Goal: Information Seeking & Learning: Learn about a topic

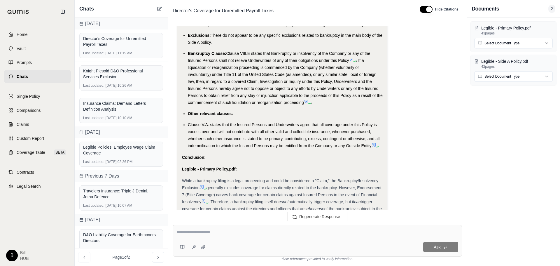
scroll to position [2398, 0]
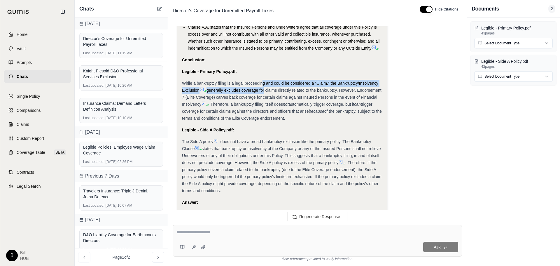
drag, startPoint x: 262, startPoint y: 90, endPoint x: 265, endPoint y: 100, distance: 10.1
click at [265, 100] on div "While a bankruptcy filing is a legal proceeding and could be considered a "Clai…" at bounding box center [282, 101] width 201 height 42
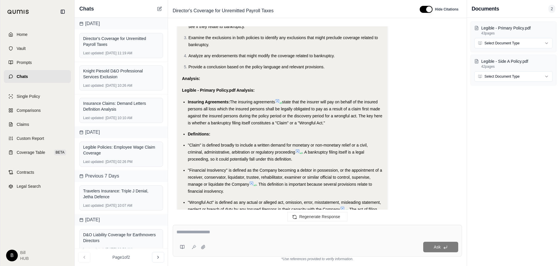
scroll to position [1912, 0]
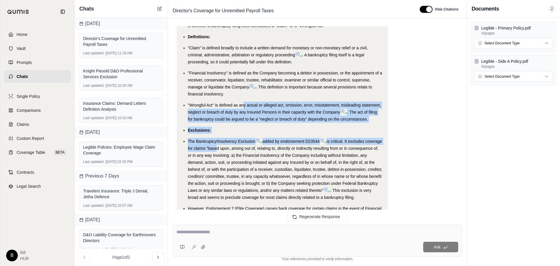
drag, startPoint x: 245, startPoint y: 109, endPoint x: 233, endPoint y: 150, distance: 41.9
click at [233, 150] on ul "Insuring Agreements: The insuring agreements state that the insurer will pay on…" at bounding box center [282, 159] width 201 height 317
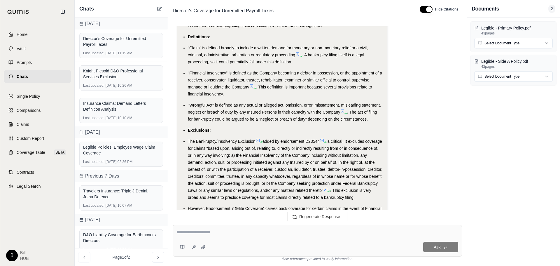
click at [226, 156] on span "is critical. It excludes coverage for claims "based upon, arising out of, relat…" at bounding box center [285, 166] width 194 height 54
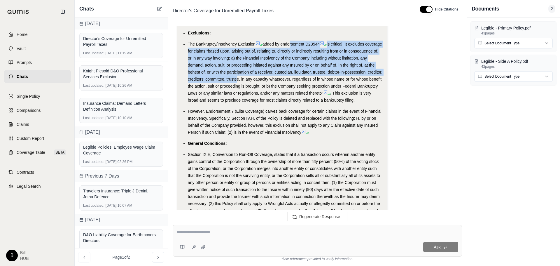
drag, startPoint x: 290, startPoint y: 48, endPoint x: 273, endPoint y: 77, distance: 33.3
click at [273, 77] on li "The Bankruptcy/Insolvency Exclusion added by endorsement D23544 is critical. It…" at bounding box center [285, 72] width 195 height 63
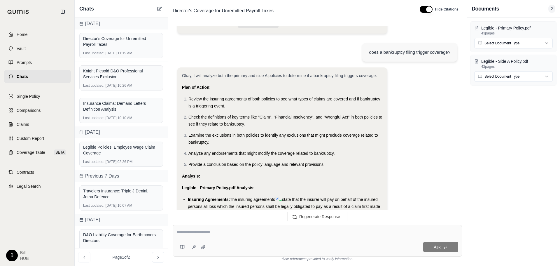
scroll to position [1815, 0]
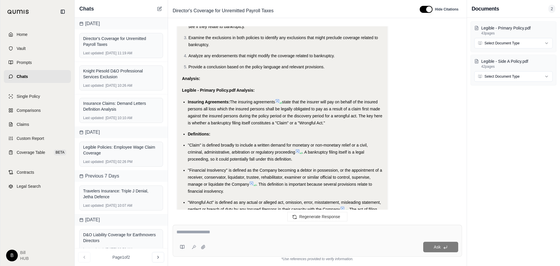
click at [212, 145] on span ""Claim" is defined broadly to include a written demand for monetary or non-mone…" at bounding box center [278, 149] width 180 height 12
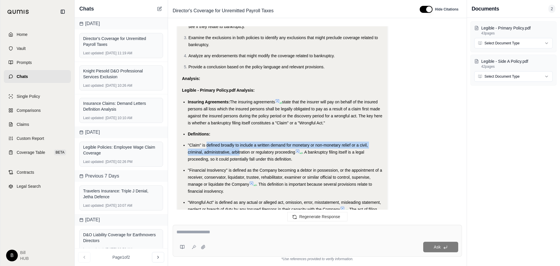
drag, startPoint x: 206, startPoint y: 145, endPoint x: 239, endPoint y: 149, distance: 33.8
click at [239, 149] on li ""Claim" is defined broadly to include a written demand for monetary or non-mone…" at bounding box center [285, 151] width 195 height 21
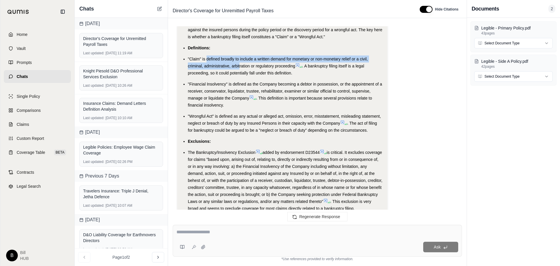
scroll to position [1912, 0]
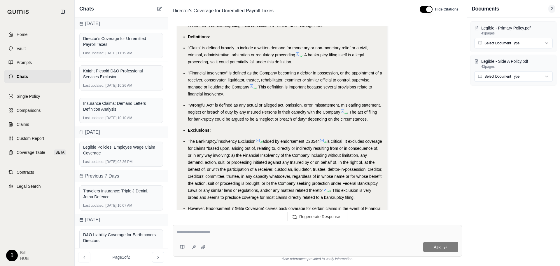
click at [248, 172] on li "The Bankruptcy/Insolvency Exclusion added by endorsement D23544 is critical. It…" at bounding box center [285, 169] width 195 height 63
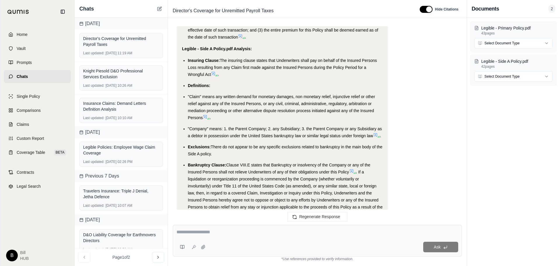
scroll to position [2203, 0]
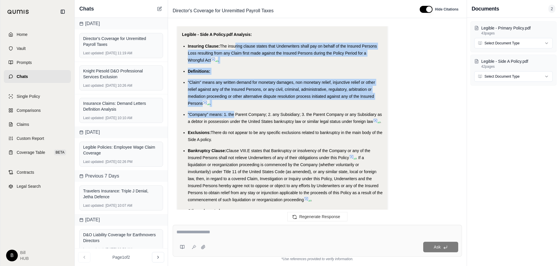
drag, startPoint x: 234, startPoint y: 53, endPoint x: 233, endPoint y: 120, distance: 66.8
click at [233, 120] on ul "Insuring Clause: The insuring clause states that Underwriters shall pay on beha…" at bounding box center [282, 144] width 201 height 203
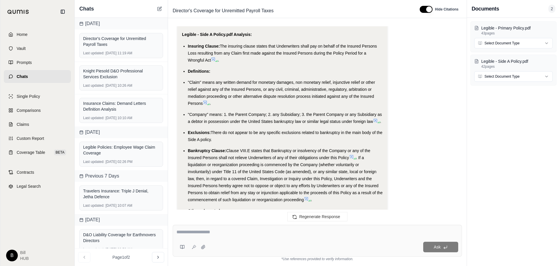
click at [245, 143] on li "Exclusions: There do not appear to be any specific exclusions related to bankru…" at bounding box center [285, 136] width 195 height 14
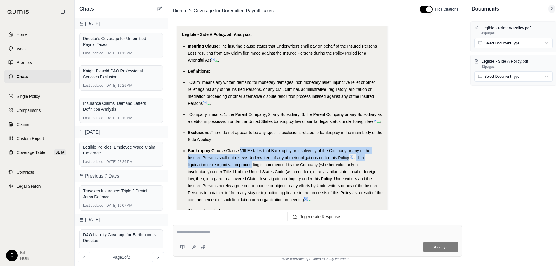
drag, startPoint x: 239, startPoint y: 160, endPoint x: 250, endPoint y: 171, distance: 15.9
click at [250, 171] on li "Bankruptcy Clause: [PERSON_NAME].E states that Bankruptcy or insolvency of the …" at bounding box center [285, 175] width 195 height 56
click at [250, 171] on span ". If a liquidation or reorganization proceeding is commenced by the Company (wh…" at bounding box center [285, 178] width 195 height 47
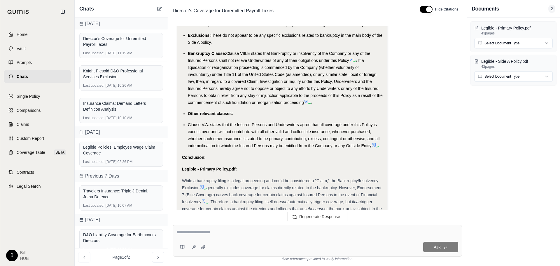
scroll to position [2398, 0]
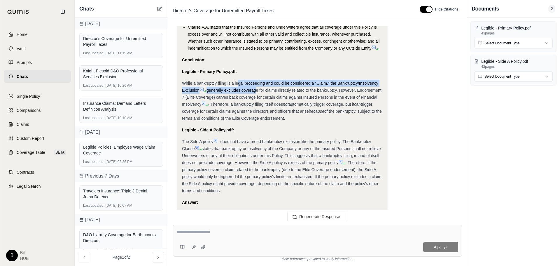
drag, startPoint x: 237, startPoint y: 90, endPoint x: 256, endPoint y: 100, distance: 20.6
click at [256, 100] on div "While a bankruptcy filing is a legal proceeding and could be considered a "Clai…" at bounding box center [282, 101] width 201 height 42
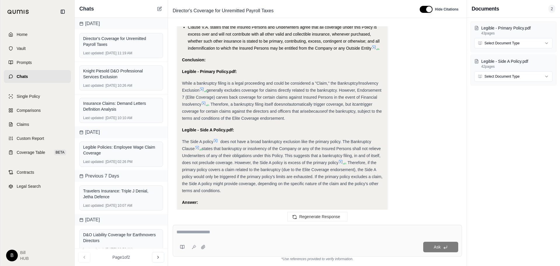
click at [257, 104] on span "generally excludes coverage for claims directly related to the bankruptcy. Howe…" at bounding box center [281, 97] width 199 height 19
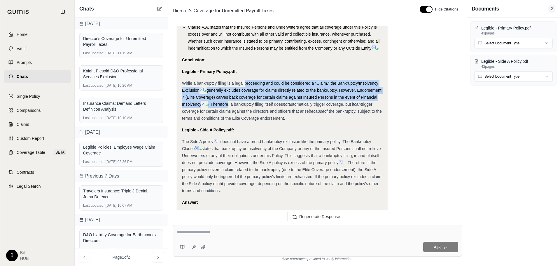
drag, startPoint x: 246, startPoint y: 92, endPoint x: 250, endPoint y: 110, distance: 18.3
click at [250, 110] on div "While a bankruptcy filing is a legal proceeding and could be considered a "Clai…" at bounding box center [282, 101] width 201 height 42
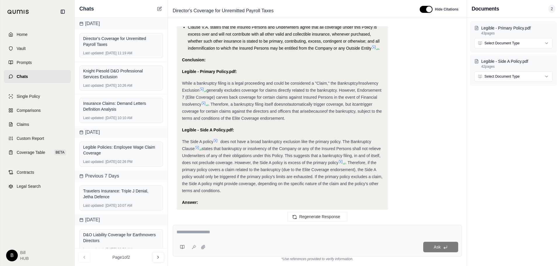
click at [259, 106] on span ". Therefore, a bankruptcy filing itself does" at bounding box center [245, 104] width 75 height 5
drag, startPoint x: 221, startPoint y: 103, endPoint x: 286, endPoint y: 101, distance: 64.7
click at [286, 101] on span "generally excludes coverage for claims directly related to the bankruptcy. Howe…" at bounding box center [281, 97] width 199 height 19
click at [287, 106] on span "generally excludes coverage for claims directly related to the bankruptcy. Howe…" at bounding box center [281, 97] width 199 height 19
drag, startPoint x: 261, startPoint y: 104, endPoint x: 275, endPoint y: 104, distance: 14.6
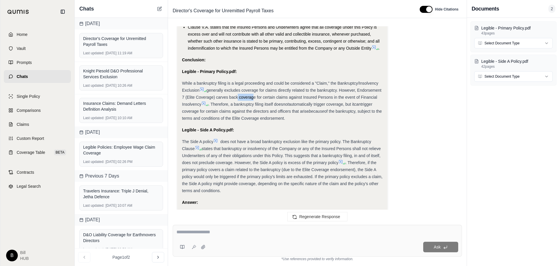
click at [275, 104] on span "generally excludes coverage for claims directly related to the bankruptcy. Howe…" at bounding box center [281, 97] width 199 height 19
click at [210, 104] on span "generally excludes coverage for claims directly related to the bankruptcy. Howe…" at bounding box center [281, 97] width 199 height 19
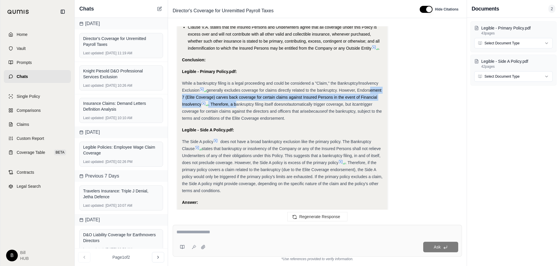
drag, startPoint x: 193, startPoint y: 105, endPoint x: 260, endPoint y: 114, distance: 67.6
click at [260, 114] on div "While a bankruptcy filing is a legal proceeding and could be considered a "Clai…" at bounding box center [282, 101] width 201 height 42
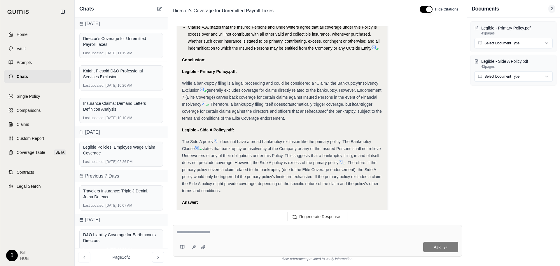
click at [277, 113] on span "trigger coverage for certain claims against the directors and officers that ari…" at bounding box center [277, 108] width 190 height 12
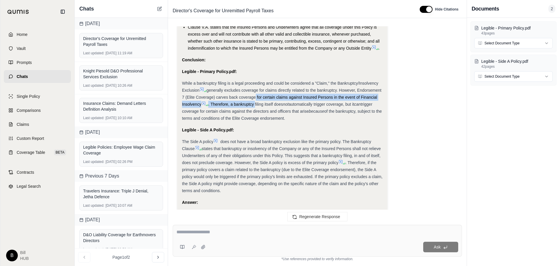
click at [277, 108] on div "While a bankruptcy filing is a legal proceeding and could be considered a "Clai…" at bounding box center [282, 101] width 201 height 42
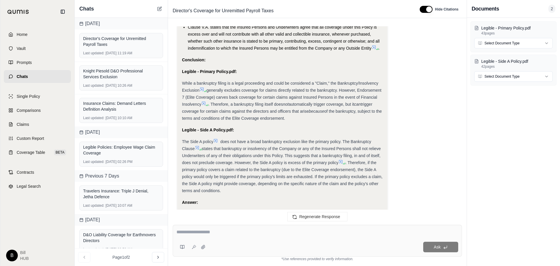
click at [269, 96] on span "generally excludes coverage for claims directly related to the bankruptcy. Howe…" at bounding box center [281, 97] width 199 height 19
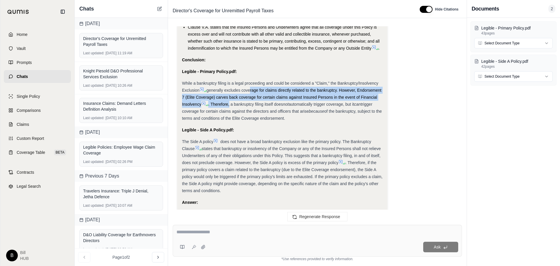
drag, startPoint x: 250, startPoint y: 98, endPoint x: 252, endPoint y: 110, distance: 12.4
click at [252, 110] on div "While a bankruptcy filing is a legal proceeding and could be considered a "Clai…" at bounding box center [282, 101] width 201 height 42
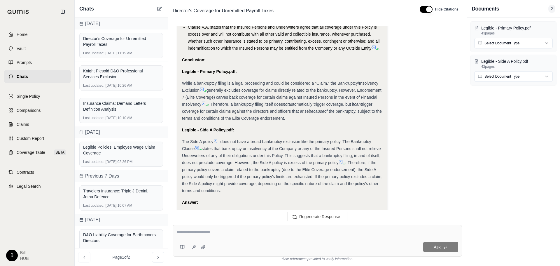
click at [262, 106] on span ". Therefore, a bankruptcy filing itself does" at bounding box center [245, 104] width 75 height 5
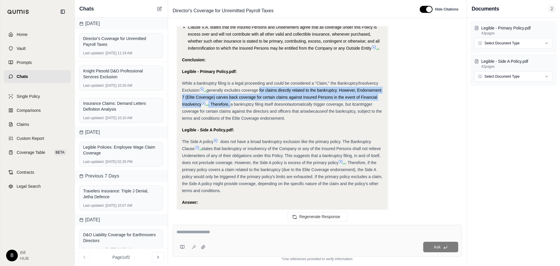
drag, startPoint x: 260, startPoint y: 96, endPoint x: 253, endPoint y: 113, distance: 18.7
click at [253, 113] on div "While a bankruptcy filing is a legal proceeding and could be considered a "Clai…" at bounding box center [282, 101] width 201 height 42
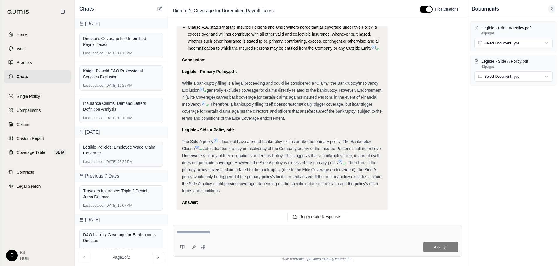
click at [250, 122] on div "While a bankruptcy filing is a legal proceeding and could be considered a "Clai…" at bounding box center [282, 101] width 201 height 42
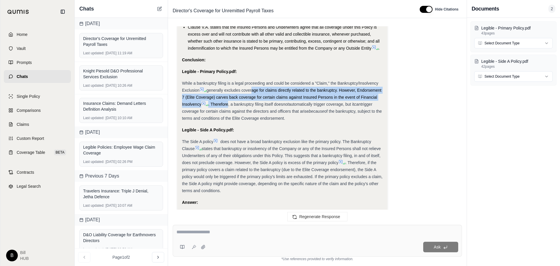
drag, startPoint x: 252, startPoint y: 99, endPoint x: 252, endPoint y: 111, distance: 11.7
click at [252, 111] on div "While a bankruptcy filing is a legal proceeding and could be considered a "Clai…" at bounding box center [282, 101] width 201 height 42
drag, startPoint x: 316, startPoint y: 12, endPoint x: 273, endPoint y: 60, distance: 64.2
click at [316, 12] on div "Director's Coverage for Unremitted Payroll Taxes" at bounding box center [291, 10] width 242 height 9
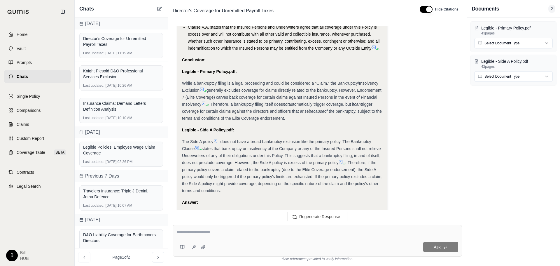
scroll to position [2495, 0]
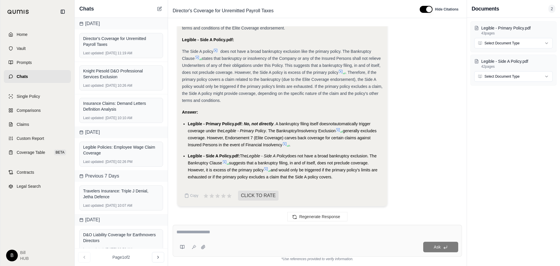
drag, startPoint x: 182, startPoint y: 40, endPoint x: 338, endPoint y: 177, distance: 207.5
copy div "Legible - Side A Policy.pdf: The Side A policy does not have a broad bankruptcy…"
click at [254, 75] on div "The Side A policy does not have a broad bankruptcy exclusion like the primary p…" at bounding box center [282, 76] width 201 height 56
click at [284, 66] on span "states that bankruptcy or insolvency of the Company or any of the Insured Perso…" at bounding box center [281, 65] width 199 height 19
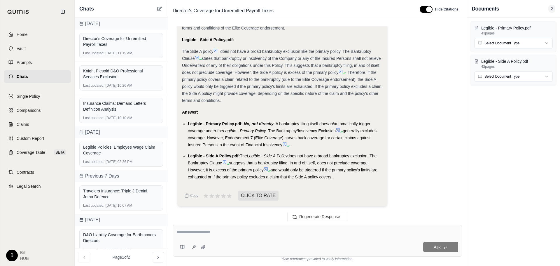
click at [267, 57] on span "states that bankruptcy or insolvency of the Company or any of the Insured Perso…" at bounding box center [281, 65] width 199 height 19
click at [339, 130] on icon at bounding box center [337, 129] width 5 height 5
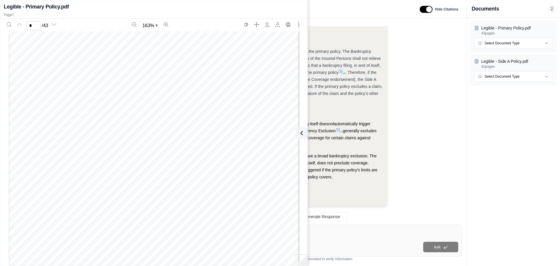
scroll to position [2353, 0]
drag, startPoint x: 73, startPoint y: 113, endPoint x: 134, endPoint y: 140, distance: 66.0
click at [134, 140] on div "It is understood and agreed that the following changes are made to the Policy: …" at bounding box center [153, 122] width 291 height 376
click at [134, 140] on span "action, suit, or proceeding initiated against any" at bounding box center [128, 137] width 102 height 5
type input "*"
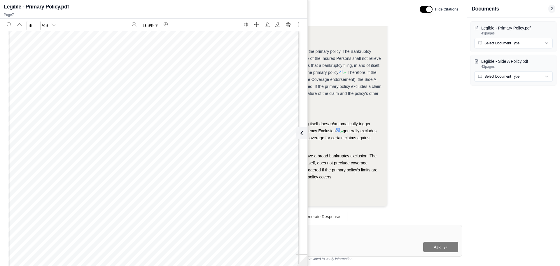
scroll to position [2645, 0]
click at [303, 133] on icon at bounding box center [300, 132] width 7 height 7
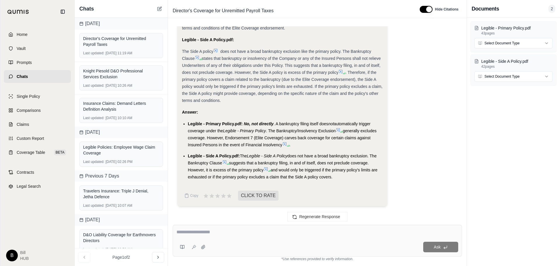
click at [319, 91] on span ". Therefore, if the primary policy covers a claim related to the bankruptcy (du…" at bounding box center [282, 86] width 200 height 33
click at [289, 125] on span ". A bankruptcy filing itself does" at bounding box center [300, 123] width 55 height 5
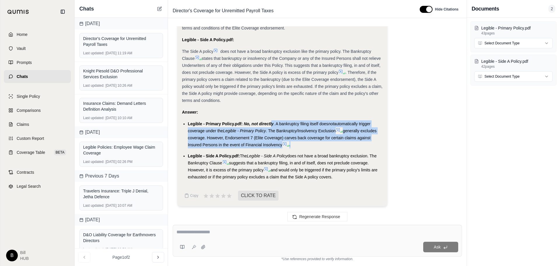
drag, startPoint x: 271, startPoint y: 122, endPoint x: 295, endPoint y: 143, distance: 31.6
click at [295, 143] on li "Legible - Primary Policy.pdf: No, not directly . A bankruptcy filing itself doe…" at bounding box center [285, 134] width 195 height 28
click at [301, 144] on li "Legible - Primary Policy.pdf: No, not directly . A bankruptcy filing itself doe…" at bounding box center [285, 134] width 195 height 28
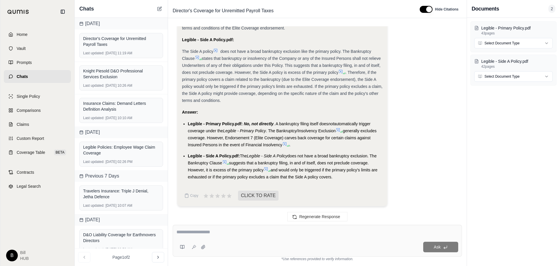
click at [286, 144] on icon at bounding box center [284, 143] width 5 height 5
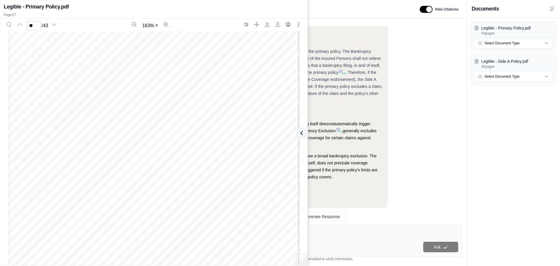
scroll to position [6503, 0]
drag, startPoint x: 370, startPoint y: 109, endPoint x: 324, endPoint y: 104, distance: 46.3
click at [369, 109] on div "Answer:" at bounding box center [282, 111] width 201 height 7
type input "**"
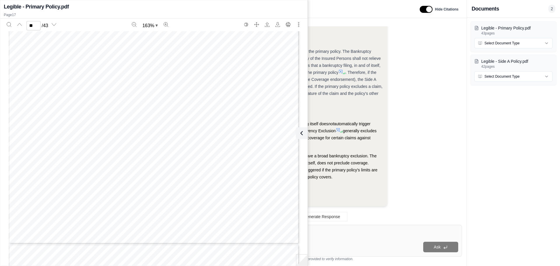
scroll to position [6503, 0]
click at [124, 94] on span ", does not exceed the applicable Retention, then the" at bounding box center [161, 95] width 108 height 5
type input "*****"
type input "*"
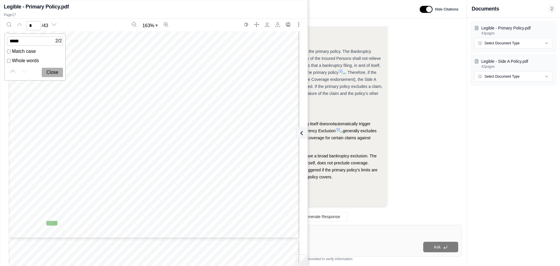
scroll to position [2420, 0]
click at [59, 75] on button "Close" at bounding box center [52, 72] width 21 height 9
click at [355, 113] on div "Answer:" at bounding box center [282, 111] width 201 height 7
click at [305, 133] on button at bounding box center [300, 133] width 12 height 12
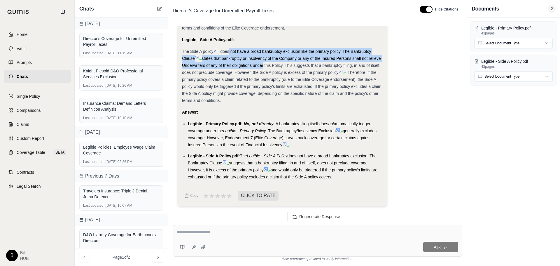
drag, startPoint x: 234, startPoint y: 56, endPoint x: 275, endPoint y: 68, distance: 42.8
click at [275, 68] on div "The Side A policy does not have a broad bankruptcy exclusion like the primary p…" at bounding box center [282, 76] width 201 height 56
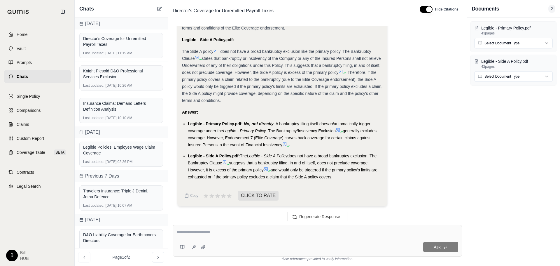
click at [328, 68] on div "The Side A policy does not have a broad bankruptcy exclusion like the primary p…" at bounding box center [282, 76] width 201 height 56
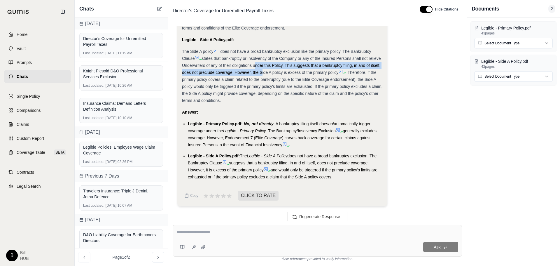
drag, startPoint x: 267, startPoint y: 63, endPoint x: 274, endPoint y: 73, distance: 13.2
click at [274, 73] on span "states that bankruptcy or insolvency of the Company or any of the Insured Perso…" at bounding box center [281, 65] width 199 height 19
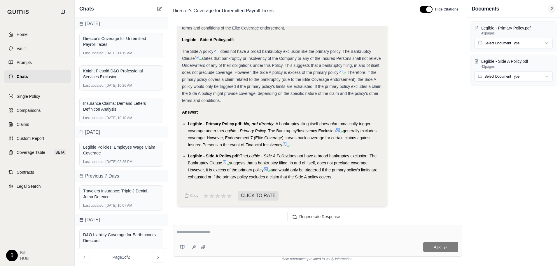
click at [303, 73] on span "states that bankruptcy or insolvency of the Company or any of the Insured Perso…" at bounding box center [281, 65] width 199 height 19
click at [343, 70] on icon at bounding box center [340, 71] width 5 height 5
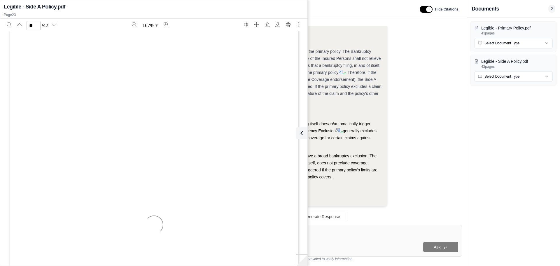
scroll to position [9042, 0]
type input "**"
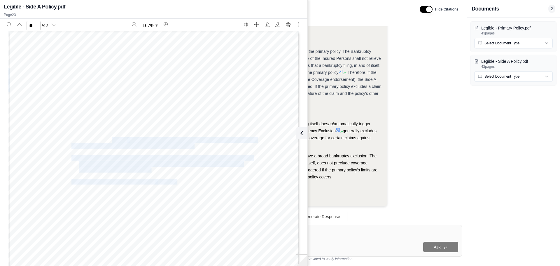
drag, startPoint x: 110, startPoint y: 139, endPoint x: 175, endPoint y: 181, distance: 77.5
click at [175, 181] on div "507 UMR: B0507NC2500125 Page 22 of 34 Underwriters shall have no obligation to …" at bounding box center [153, 236] width 291 height 411
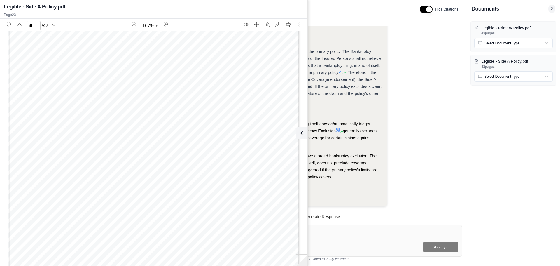
click at [193, 132] on span "If, following specific written request on behalf of the" at bounding box center [135, 132] width 129 height 5
drag, startPoint x: 132, startPoint y: 99, endPoint x: 131, endPoint y: 112, distance: 12.6
click at [131, 112] on div "507 UMR: B0507NC2500125 Page 22 of 34 Underwriters shall have no obligation to …" at bounding box center [153, 139] width 291 height 411
click at [131, 113] on span "Directors and Officers Liability insurance issued to any equity holder of the" at bounding box center [163, 114] width 184 height 5
drag, startPoint x: 114, startPoint y: 103, endPoint x: 115, endPoint y: 114, distance: 11.1
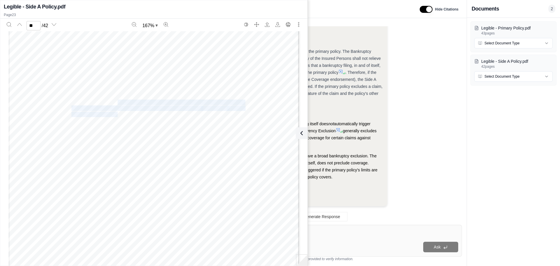
click at [115, 114] on div "507 UMR: B0507NC2500125 Page 22 of 34 Underwriters shall have no obligation to …" at bounding box center [153, 139] width 291 height 411
click at [115, 114] on span "Directors and Officers Liability insurance issued to any equity holder of the" at bounding box center [163, 114] width 184 height 5
drag, startPoint x: 89, startPoint y: 102, endPoint x: 92, endPoint y: 114, distance: 12.2
click at [92, 114] on div "507 UMR: B0507NC2500125 Page 22 of 34 Underwriters shall have no obligation to …" at bounding box center [153, 139] width 291 height 411
click at [94, 97] on div "507 UMR: B0507NC2500125 Page 22 of 34 Underwriters shall have no obligation to …" at bounding box center [153, 139] width 291 height 411
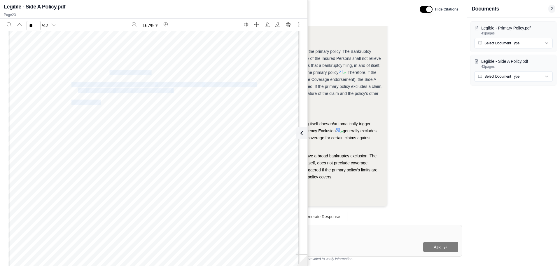
drag, startPoint x: 108, startPoint y: 75, endPoint x: 100, endPoint y: 101, distance: 26.6
click at [100, 101] on div "507 UMR: B0507NC2500125 Page 22 of 34 Underwriters shall have no obligation to …" at bounding box center [153, 139] width 291 height 411
click at [100, 101] on span "However, the coverage under this Policy shall apply as primary to any" at bounding box center [157, 102] width 172 height 5
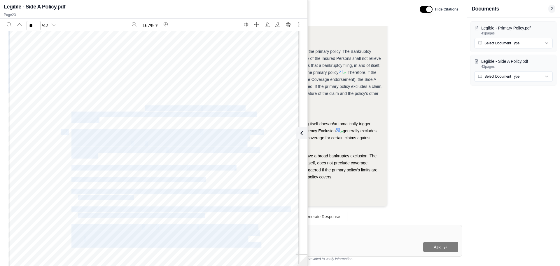
drag, startPoint x: 147, startPoint y: 93, endPoint x: 142, endPoint y: 107, distance: 14.5
click at [142, 107] on div "507 UMR: B0507NC2500125 Page 22 of 34 Underwriters shall have no obligation to …" at bounding box center [153, 139] width 291 height 411
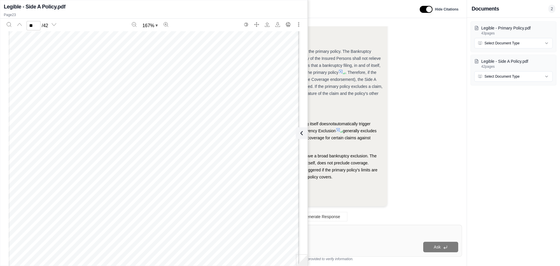
click at [142, 107] on span "personal directorship liability insurance of any of the" at bounding box center [135, 108] width 129 height 5
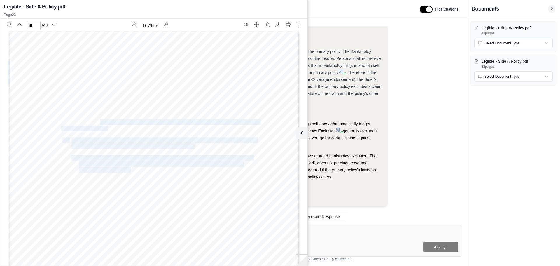
drag, startPoint x: 99, startPoint y: 121, endPoint x: 129, endPoint y: 170, distance: 57.8
click at [129, 170] on div "507 UMR: B0507NC2500125 Page 22 of 34 Underwriters shall have no obligation to …" at bounding box center [153, 236] width 291 height 411
click at [129, 170] on span "contingent or otherwise; and" at bounding box center [114, 169] width 71 height 5
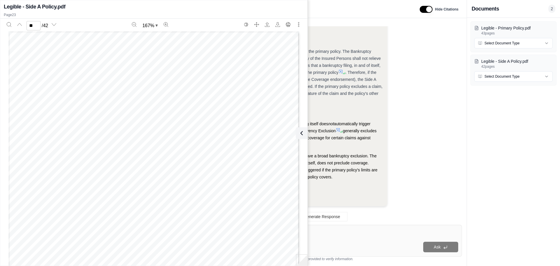
scroll to position [9139, 0]
click at [299, 136] on icon at bounding box center [300, 132] width 7 height 7
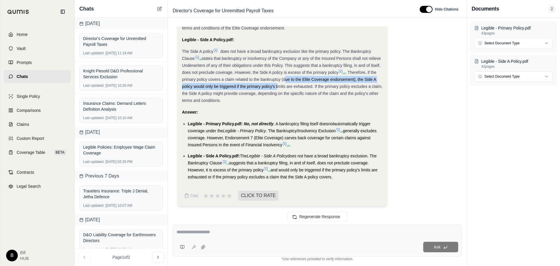
drag, startPoint x: 315, startPoint y: 77, endPoint x: 324, endPoint y: 89, distance: 14.6
click at [324, 89] on div "The Side A policy does not have a broad bankruptcy exclusion like the primary p…" at bounding box center [282, 76] width 201 height 56
click at [322, 85] on span ". Therefore, if the primary policy covers a claim related to the bankruptcy (du…" at bounding box center [282, 86] width 200 height 33
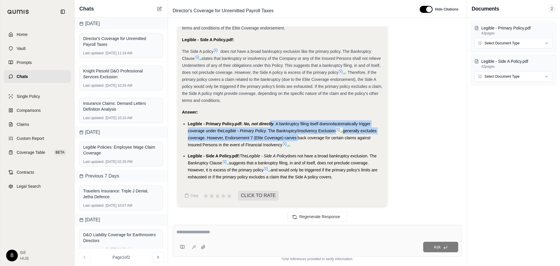
drag, startPoint x: 270, startPoint y: 124, endPoint x: 296, endPoint y: 136, distance: 29.1
click at [296, 136] on li "Legible - Primary Policy.pdf: No, not directly . A bankruptcy filing itself doe…" at bounding box center [285, 134] width 195 height 28
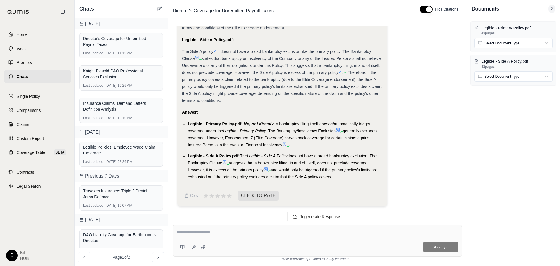
click at [285, 145] on icon at bounding box center [284, 143] width 3 height 3
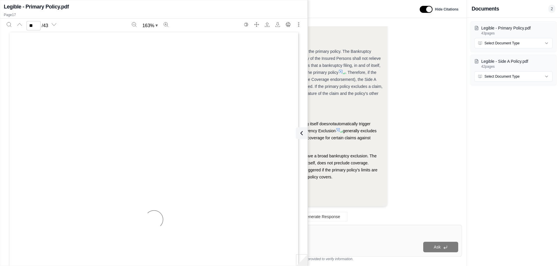
scroll to position [6017, 0]
click at [99, 155] on span "is brought solely and entirely in a jurisdiction other than the [GEOGRAPHIC_DAT…" at bounding box center [178, 156] width 197 height 5
click at [342, 131] on icon at bounding box center [341, 131] width 3 height 3
type input "*"
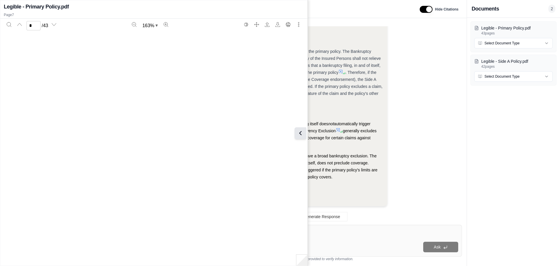
scroll to position [2256, 0]
click at [305, 135] on button at bounding box center [300, 133] width 12 height 12
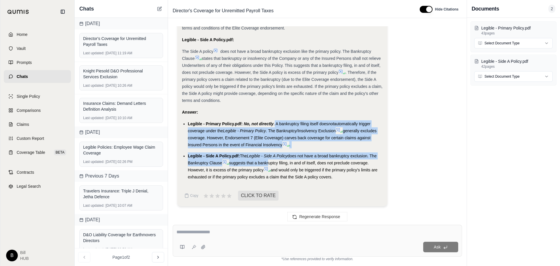
drag, startPoint x: 275, startPoint y: 121, endPoint x: 268, endPoint y: 162, distance: 41.0
click at [268, 162] on ul "Legible - Primary Policy.pdf: No, not directly . A bankruptcy filing itself doe…" at bounding box center [282, 150] width 201 height 60
click at [268, 162] on span "suggests that a bankruptcy filing, in and of itself, does not preclude coverage…" at bounding box center [278, 166] width 181 height 12
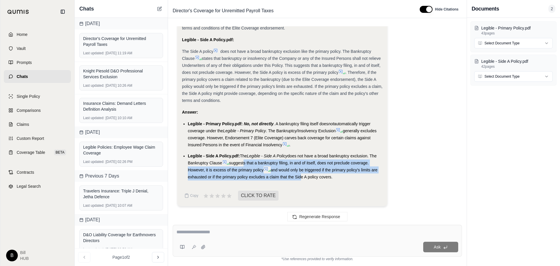
drag, startPoint x: 244, startPoint y: 160, endPoint x: 299, endPoint y: 176, distance: 57.3
click at [299, 176] on li "Legible - Side A Policy.pdf: The Legible - Side A Policy does not have a broad …" at bounding box center [285, 166] width 195 height 28
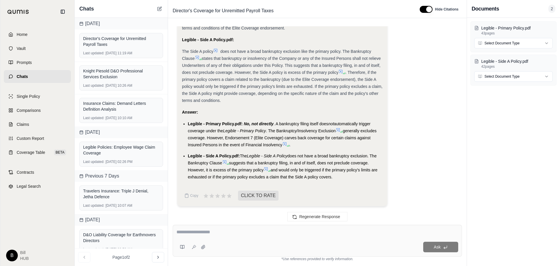
click at [300, 176] on span "and would only be triggered if the primary policy's limits are exhausted or if …" at bounding box center [282, 173] width 189 height 12
drag, startPoint x: 347, startPoint y: 181, endPoint x: 178, endPoint y: 122, distance: 178.6
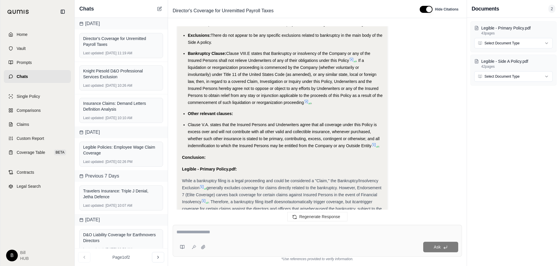
scroll to position [2398, 0]
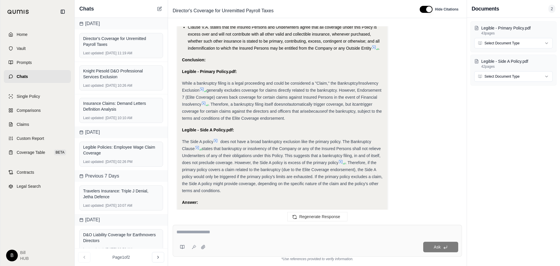
click at [240, 100] on div "While a bankruptcy filing is a legal proceeding and could be considered a "Clai…" at bounding box center [282, 101] width 201 height 42
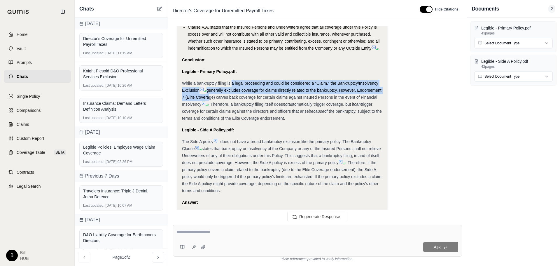
drag, startPoint x: 232, startPoint y: 91, endPoint x: 232, endPoint y: 104, distance: 12.8
click at [232, 104] on div "While a bankruptcy filing is a legal proceeding and could be considered a "Clai…" at bounding box center [282, 101] width 201 height 42
